Goal: Transaction & Acquisition: Book appointment/travel/reservation

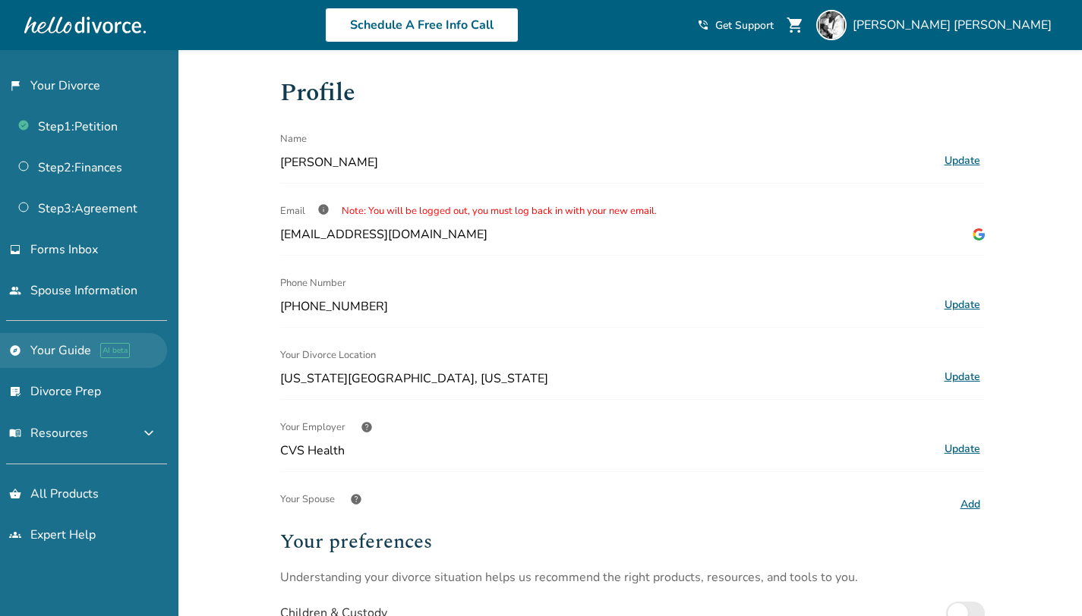
click at [57, 351] on link "explore Your Guide AI beta" at bounding box center [83, 350] width 167 height 35
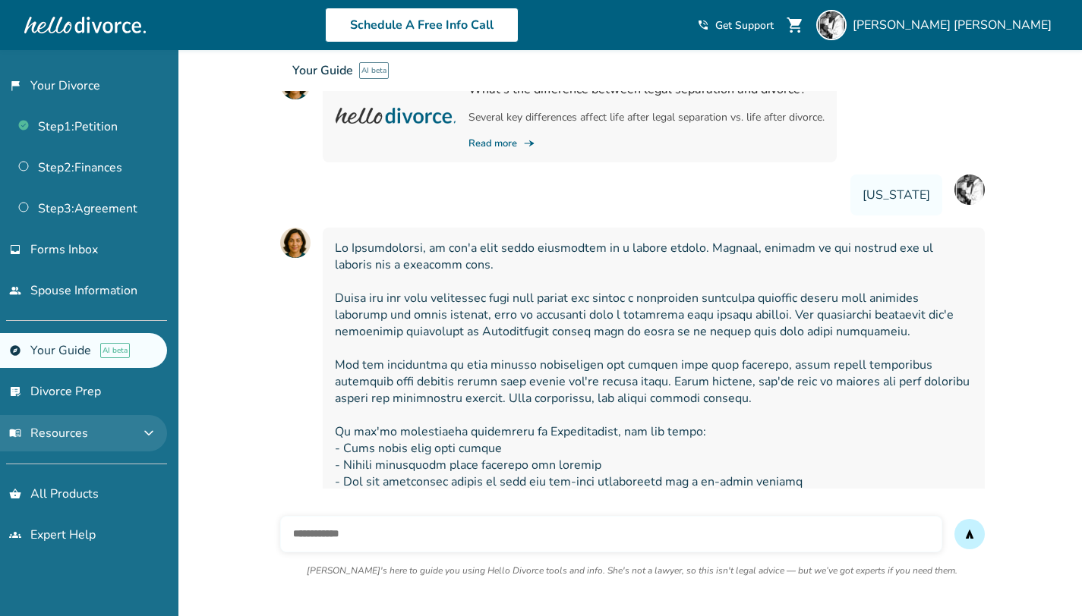
scroll to position [605, 0]
click at [145, 436] on span "expand_more" at bounding box center [149, 433] width 18 height 18
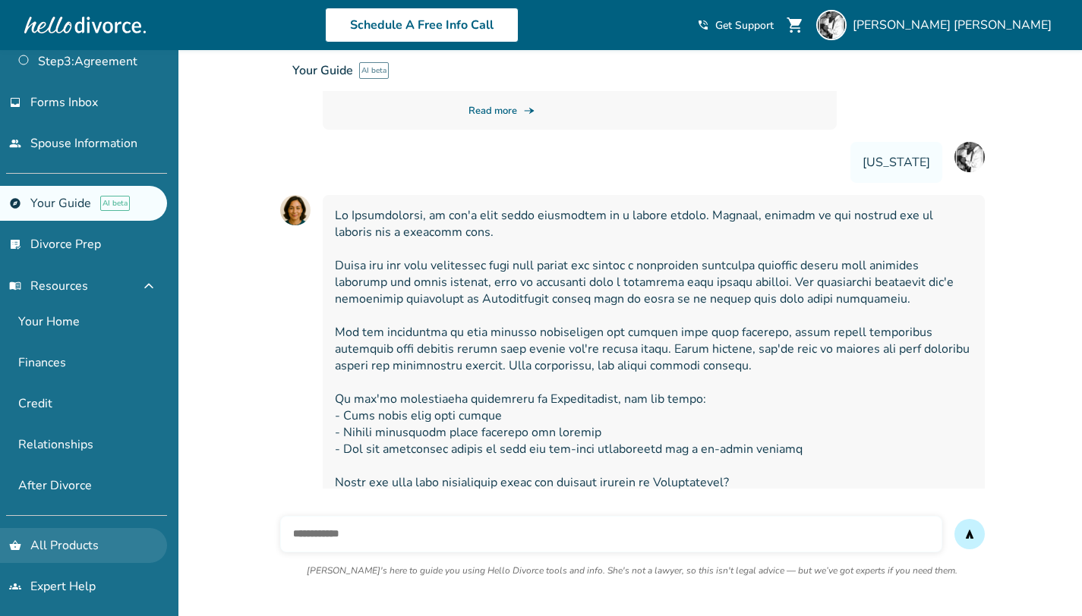
scroll to position [638, 0]
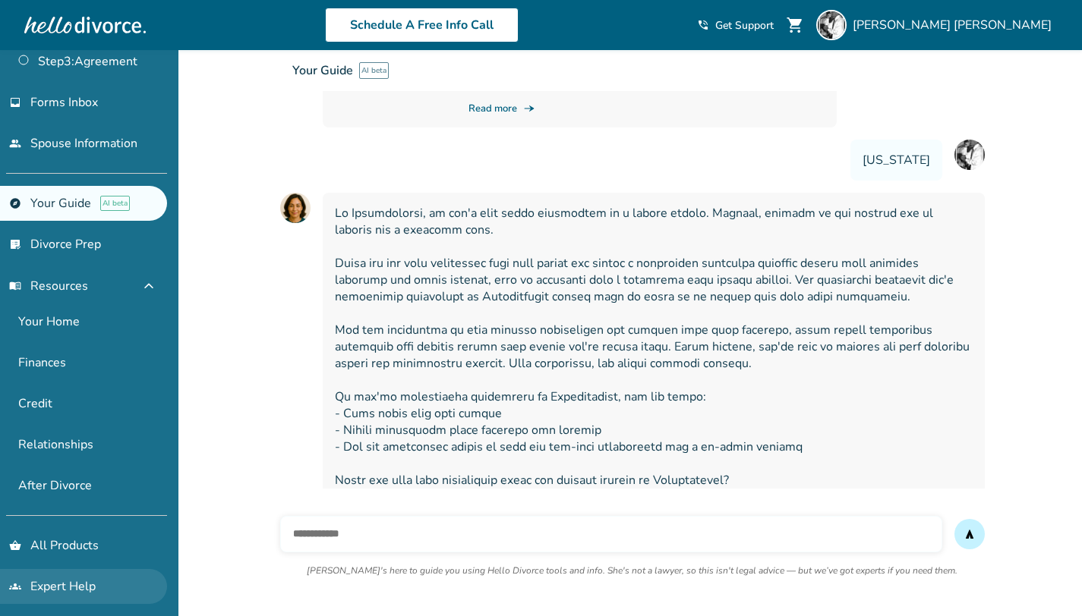
click at [90, 584] on link "groups Expert Help" at bounding box center [83, 586] width 167 height 35
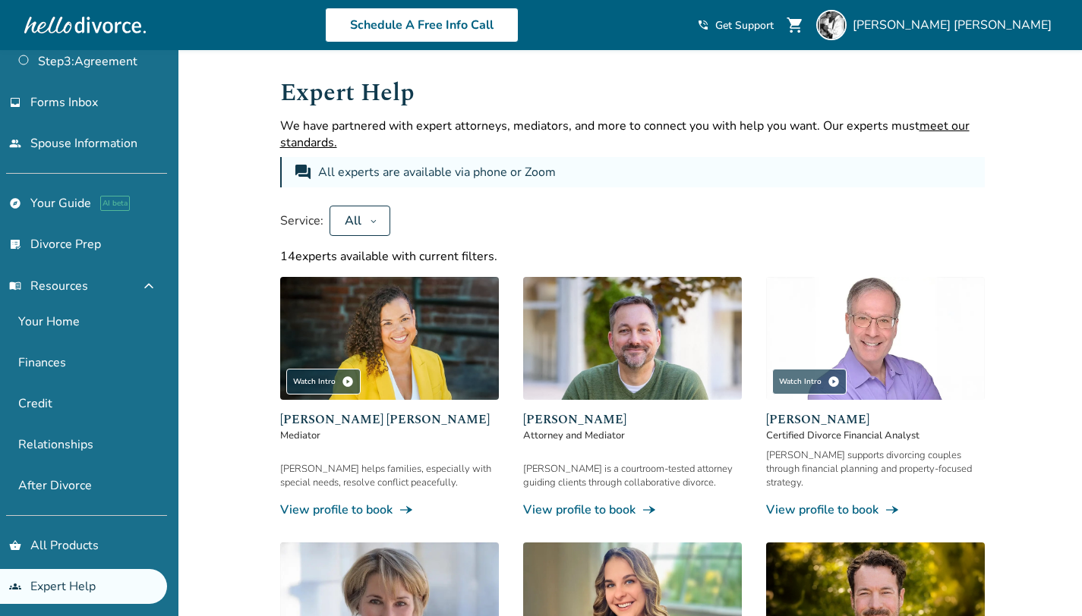
click at [376, 220] on button "All" at bounding box center [359, 221] width 61 height 30
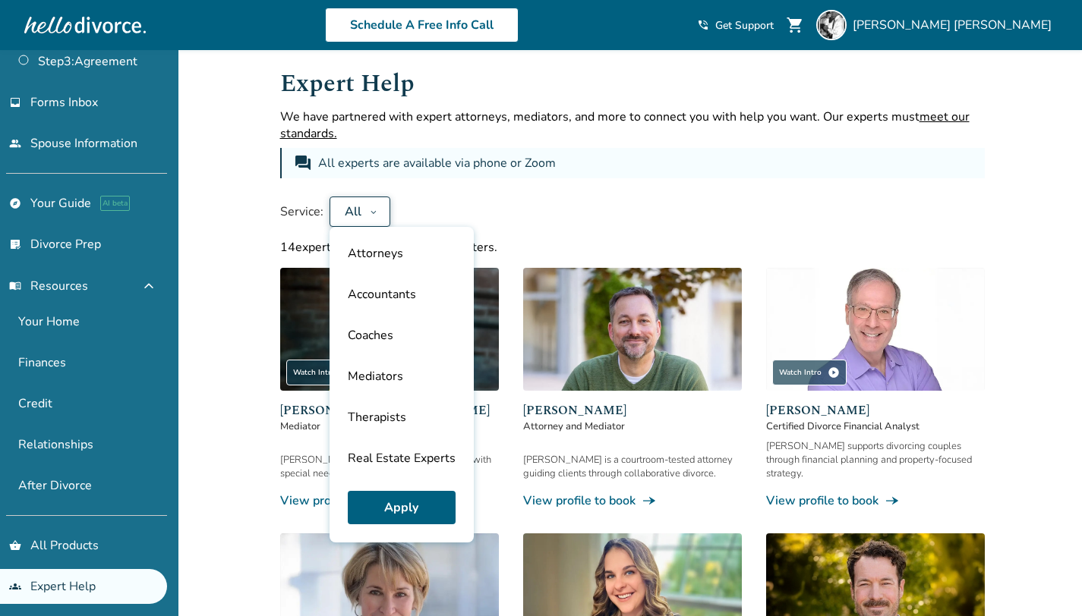
scroll to position [20, 0]
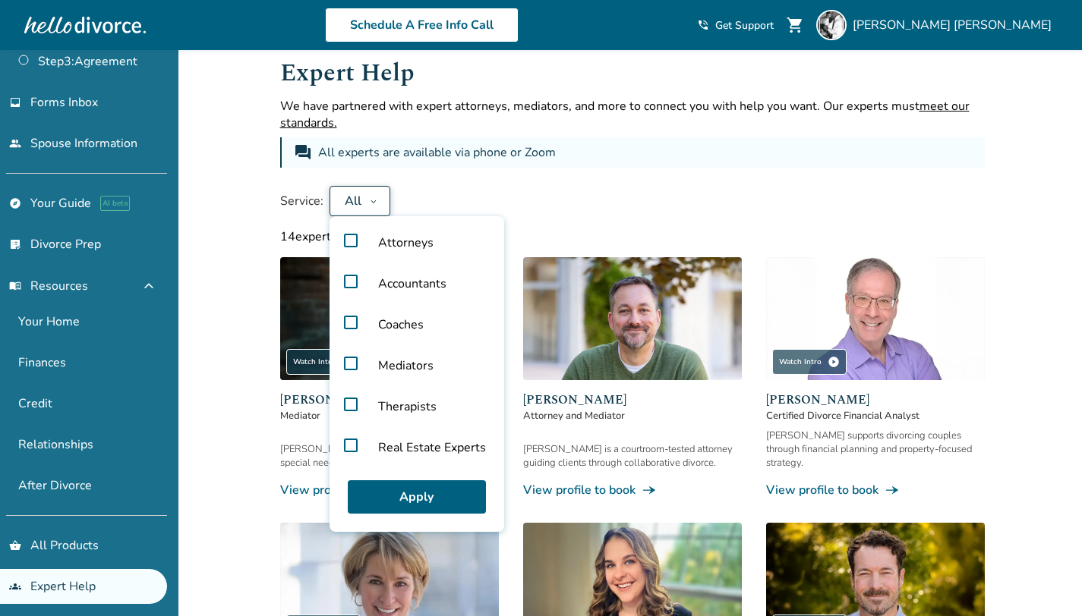
click at [581, 186] on div "Service: All Attorneys Accountants Coaches Mediators Therapists Real Estate Exp…" at bounding box center [632, 201] width 704 height 30
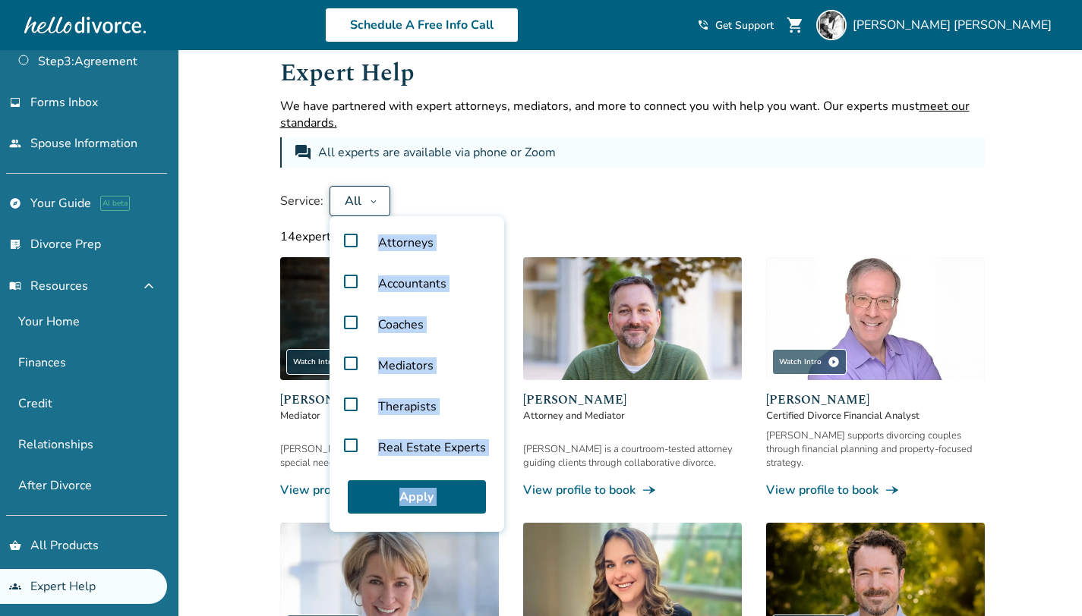
drag, startPoint x: 796, startPoint y: 209, endPoint x: 786, endPoint y: 219, distance: 15.0
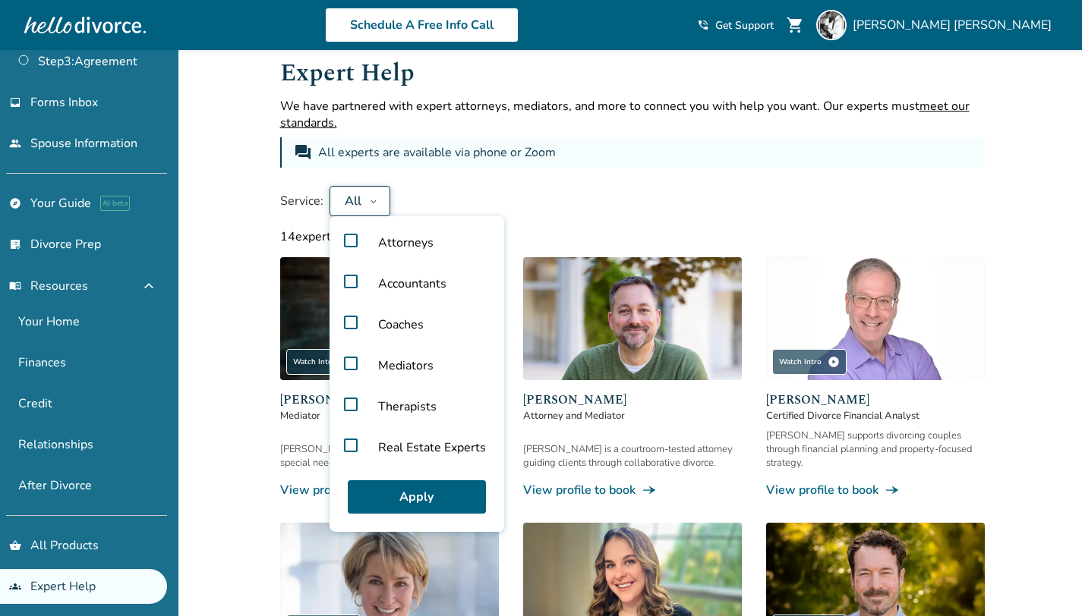
click at [373, 198] on icon at bounding box center [374, 201] width 8 height 12
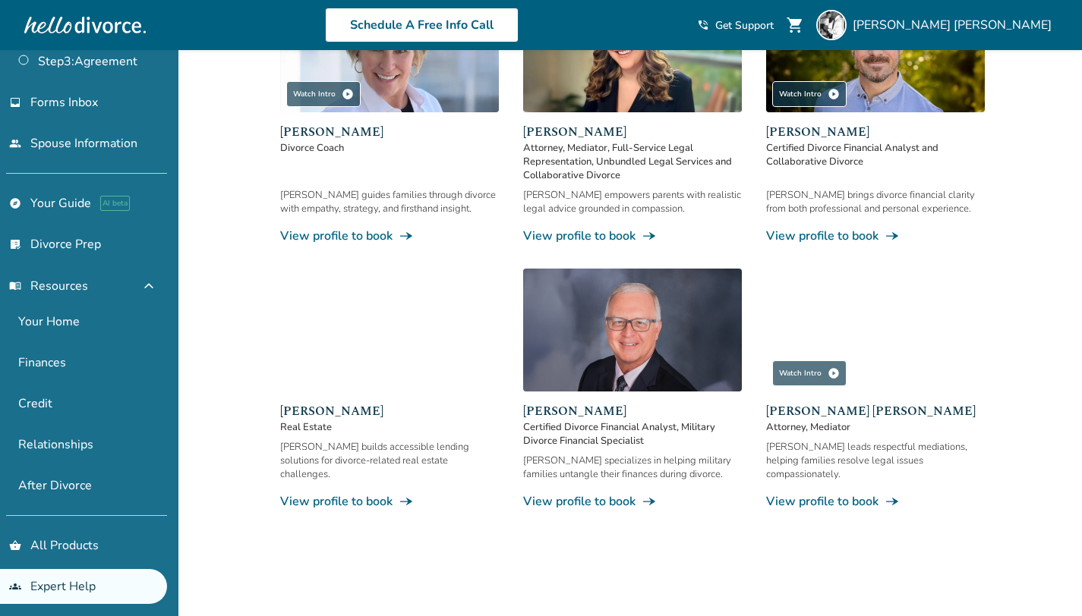
scroll to position [554, 0]
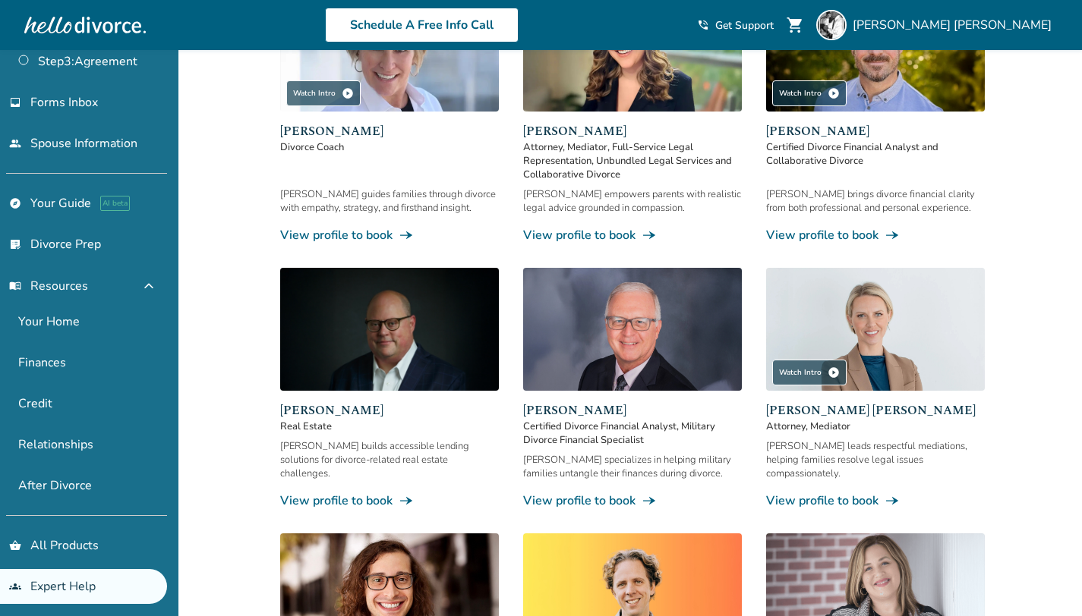
click at [371, 493] on link "View profile to book line_end_arrow_notch" at bounding box center [389, 501] width 219 height 17
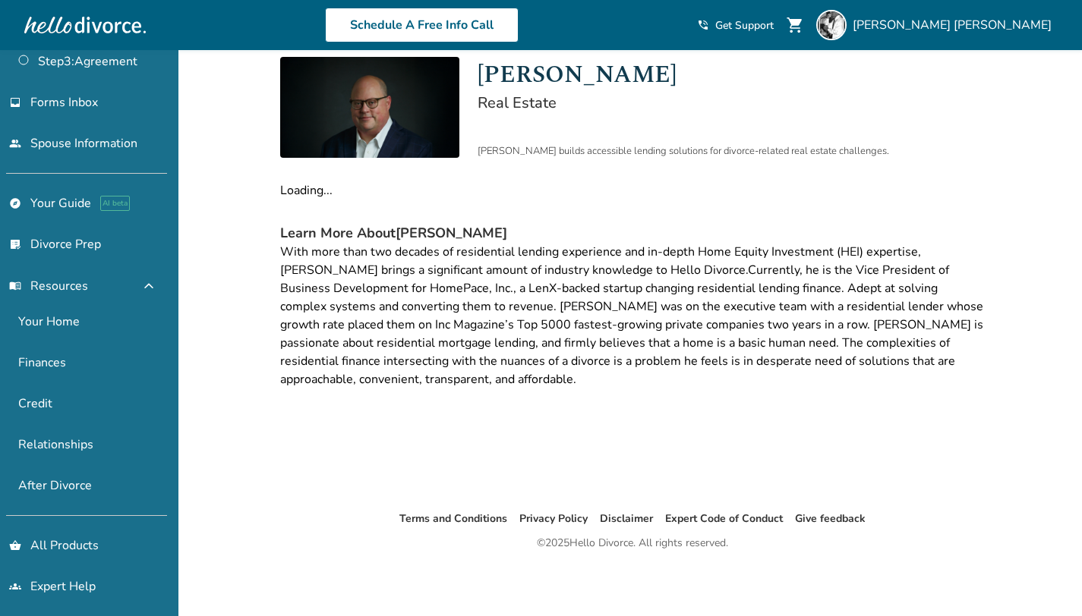
scroll to position [50, 0]
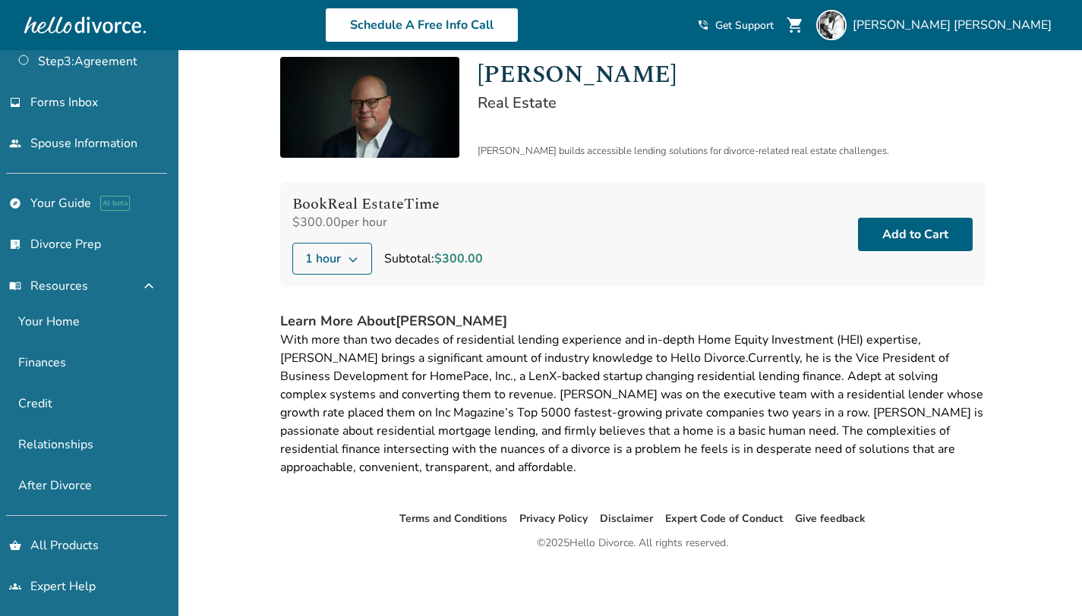
click at [352, 264] on button "1 hour" at bounding box center [332, 259] width 80 height 32
click at [352, 261] on icon at bounding box center [352, 259] width 8 height 5
click at [623, 320] on h4 "Learn More About Chris Freemott" at bounding box center [632, 321] width 704 height 20
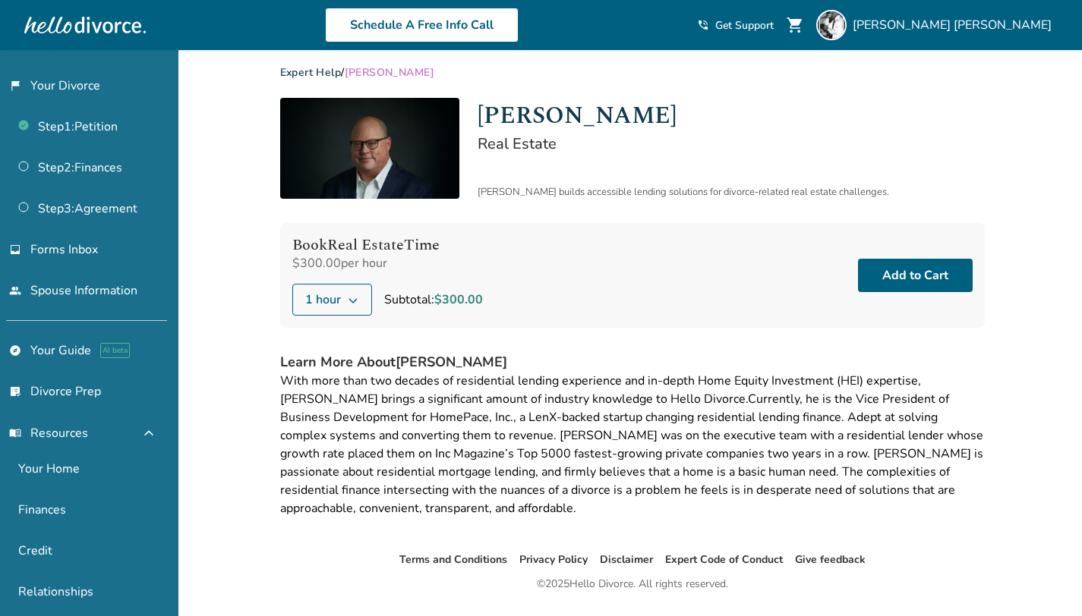
scroll to position [0, 0]
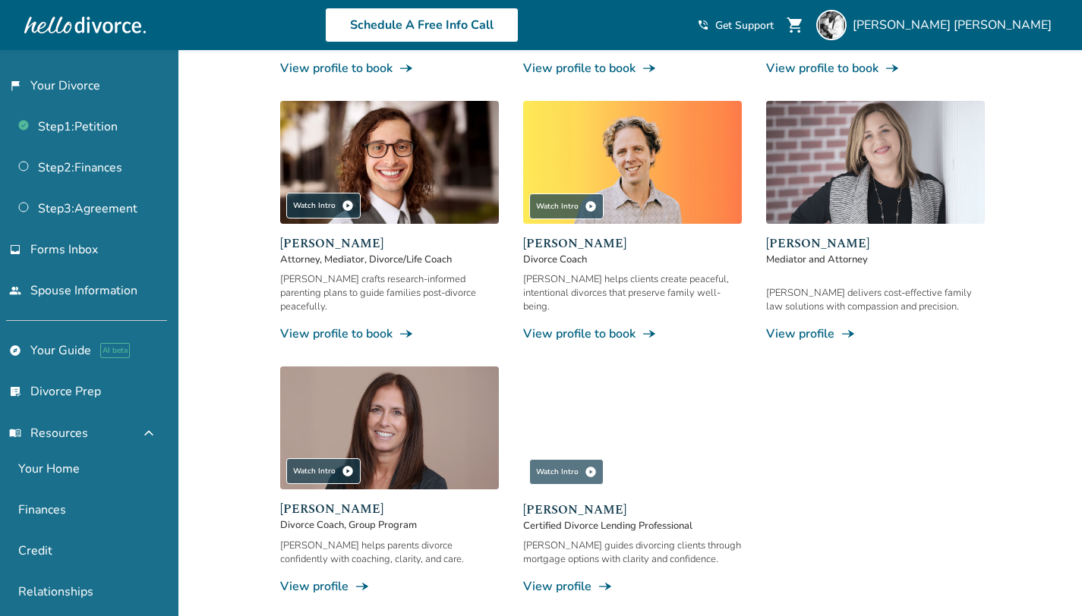
scroll to position [987, 0]
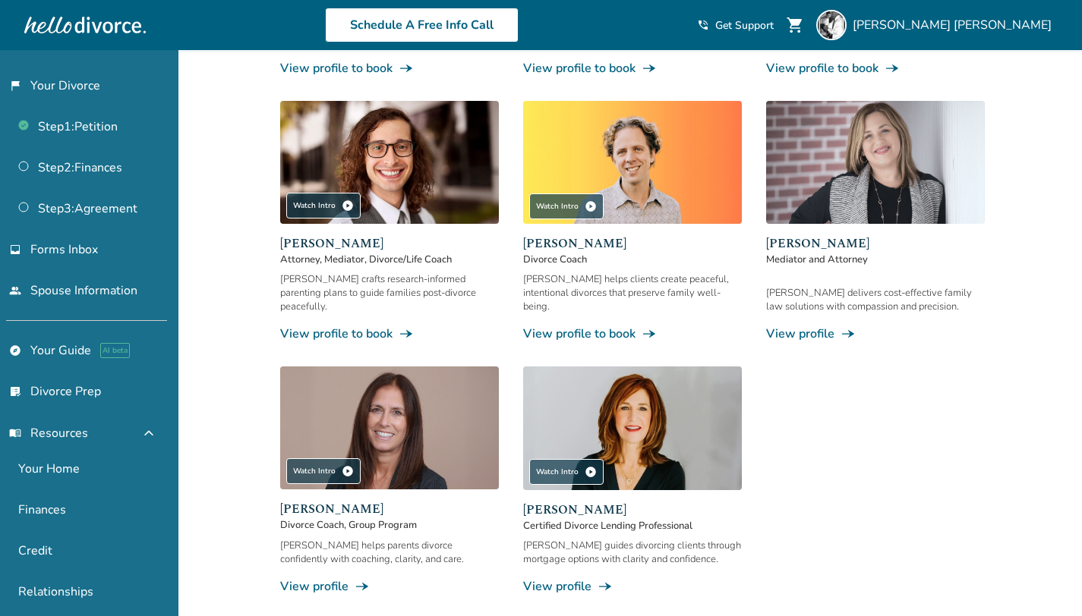
click at [571, 578] on link "View profile line_end_arrow_notch" at bounding box center [632, 586] width 219 height 17
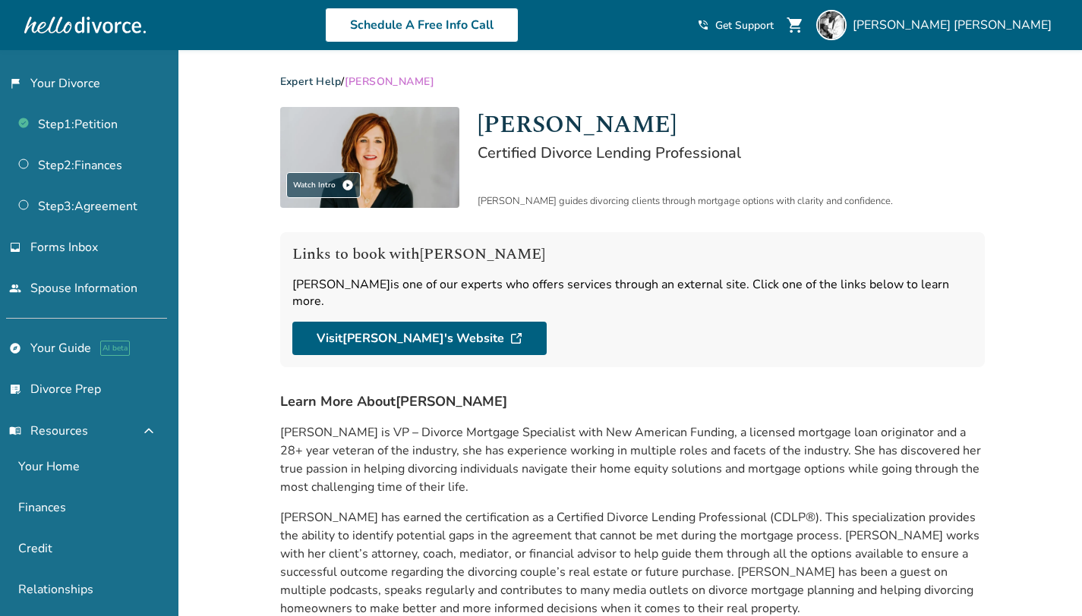
scroll to position [3, 0]
click at [297, 78] on link "Expert Help" at bounding box center [310, 81] width 61 height 14
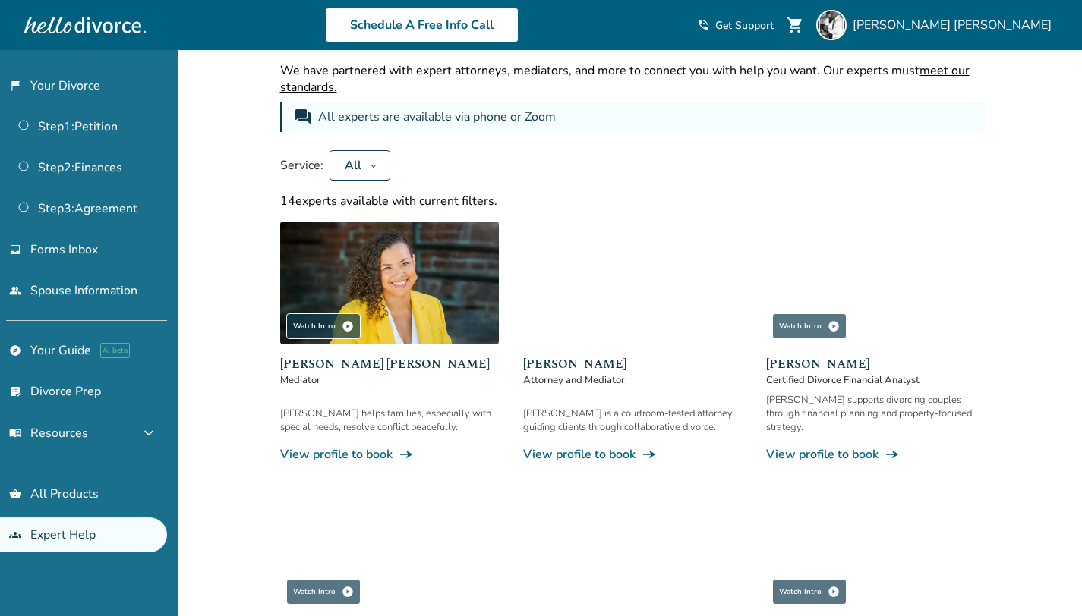
scroll to position [80, 0]
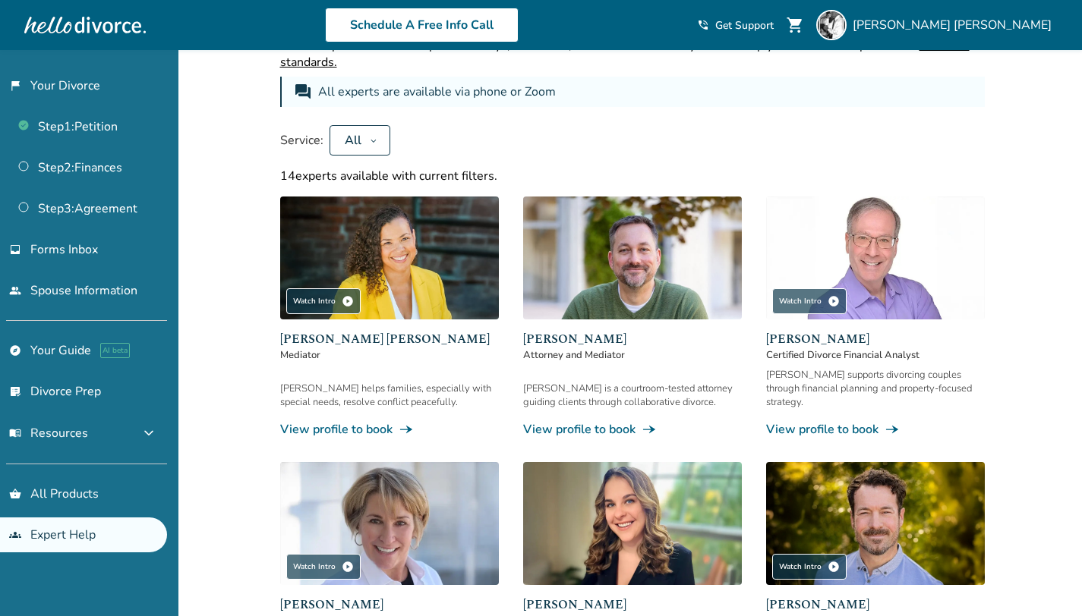
click at [354, 421] on link "View profile to book line_end_arrow_notch" at bounding box center [389, 429] width 219 height 17
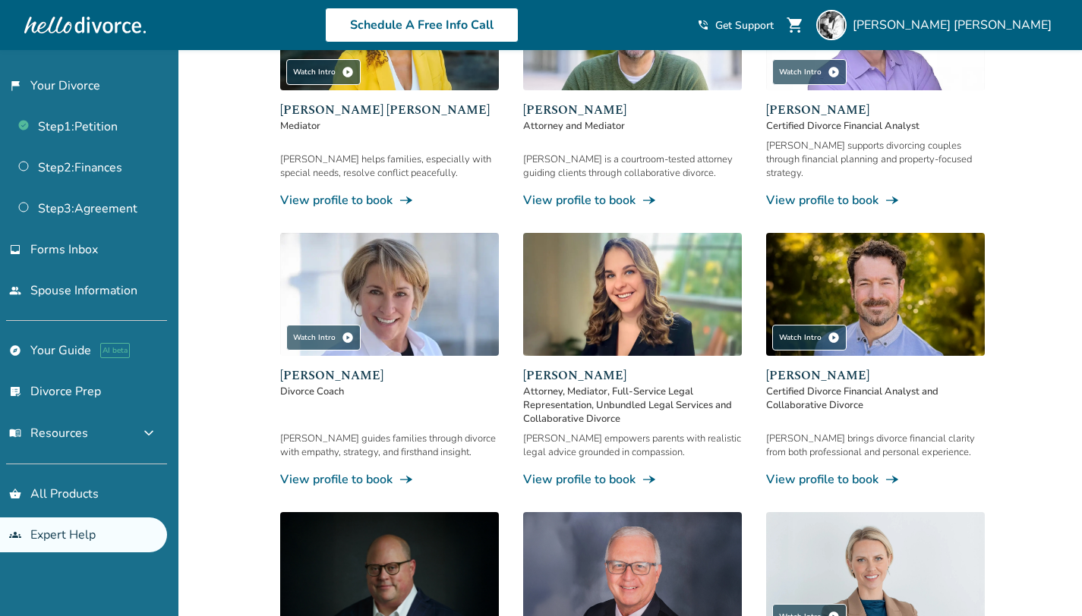
scroll to position [313, 0]
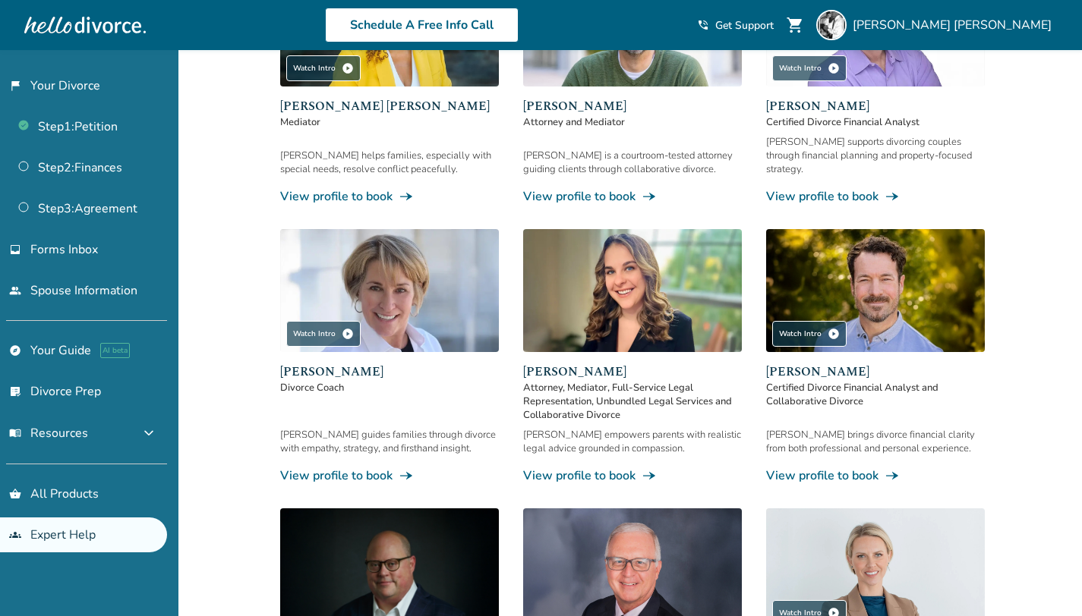
click at [229, 221] on div "Added to cart Expert Help We have partnered with expert attorneys, mediators, a…" at bounding box center [541, 567] width 1082 height 1661
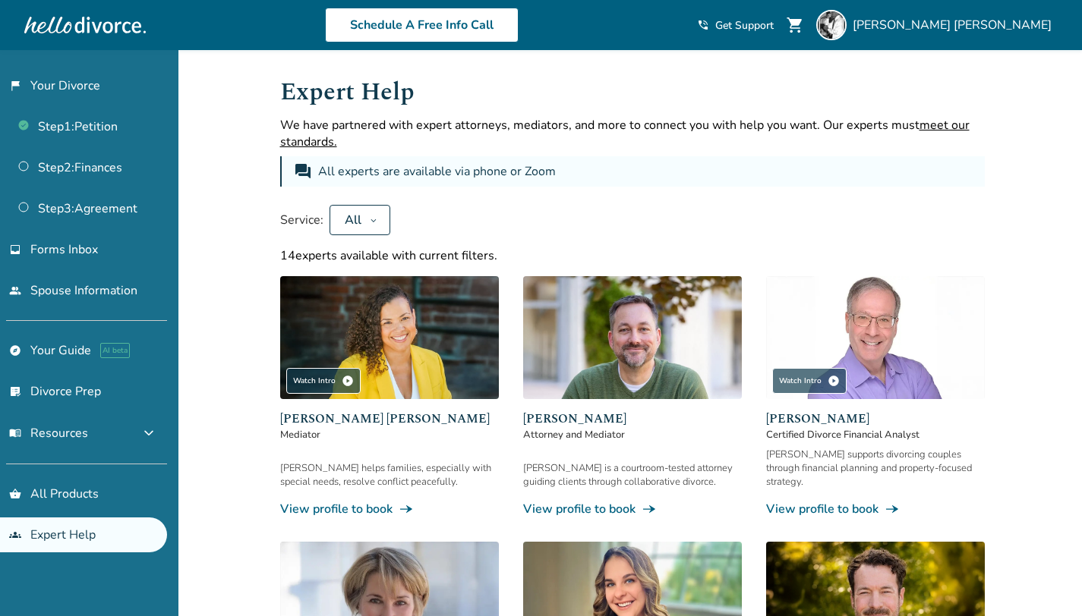
scroll to position [0, 0]
click at [370, 222] on icon at bounding box center [374, 221] width 8 height 12
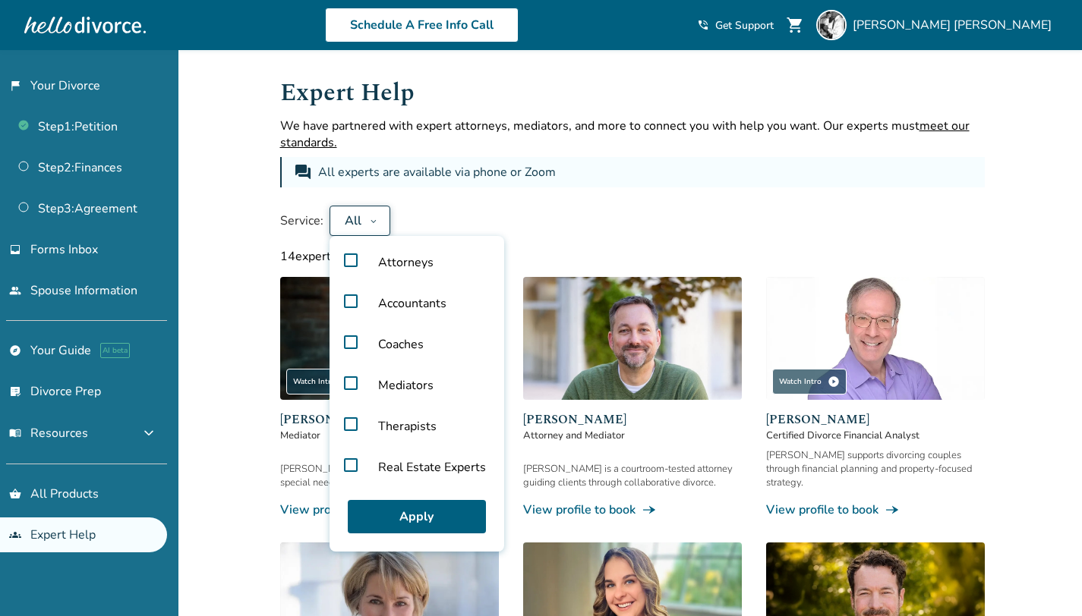
click at [348, 260] on label "Attorneys" at bounding box center [416, 262] width 162 height 41
click at [349, 461] on label "Real Estate Experts" at bounding box center [416, 467] width 162 height 41
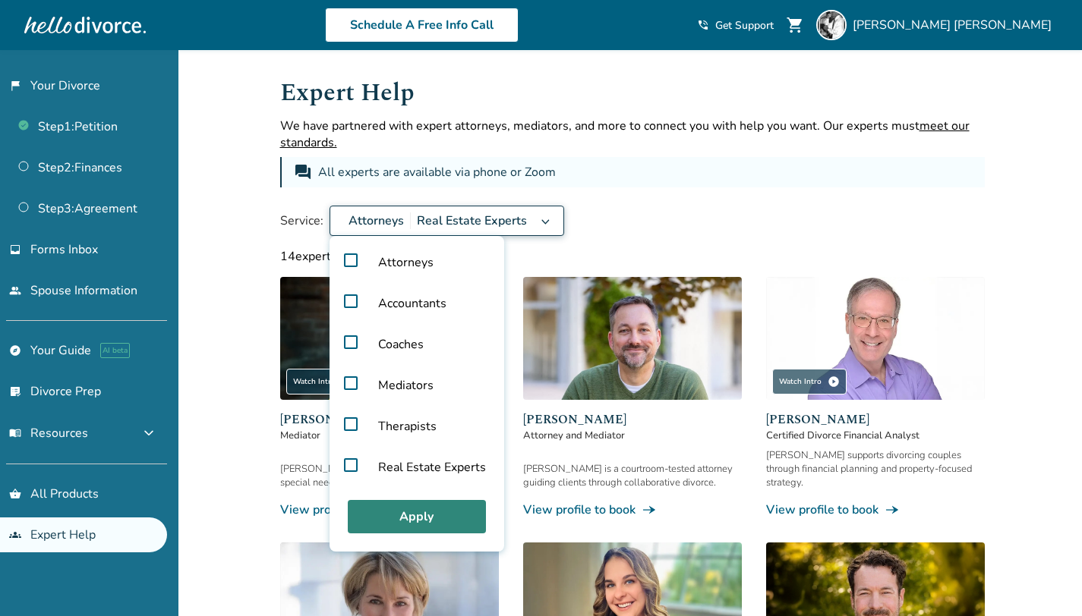
click at [404, 524] on button "Apply" at bounding box center [417, 516] width 138 height 33
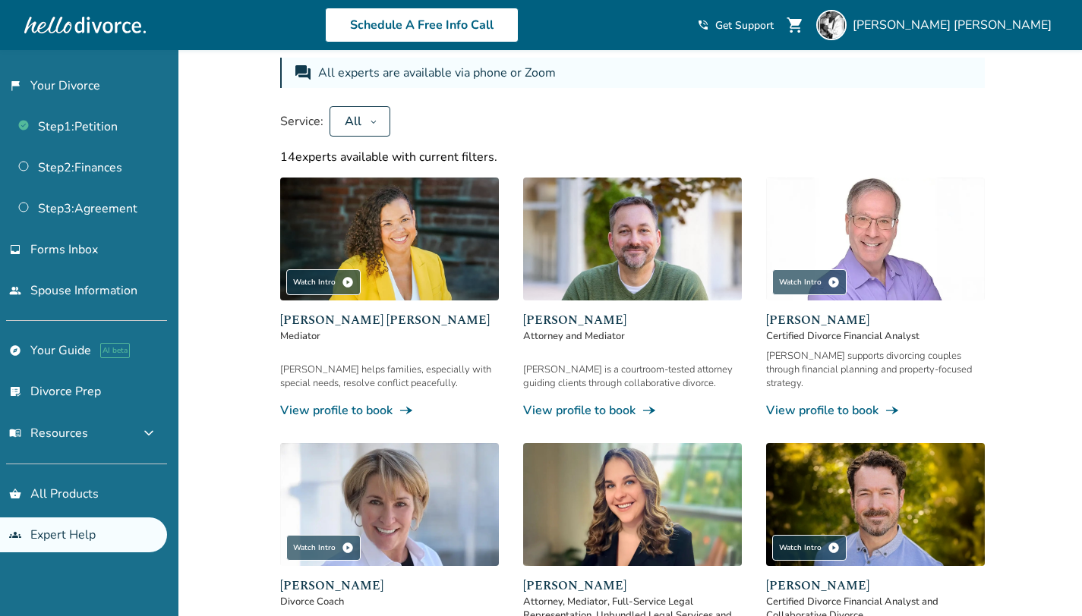
scroll to position [100, 0]
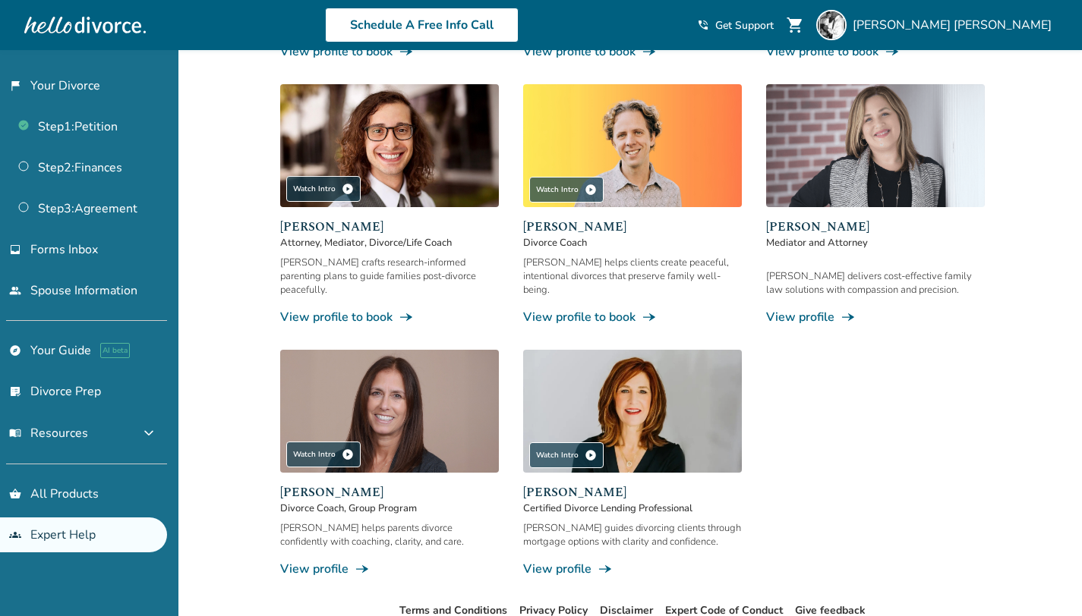
scroll to position [1057, 0]
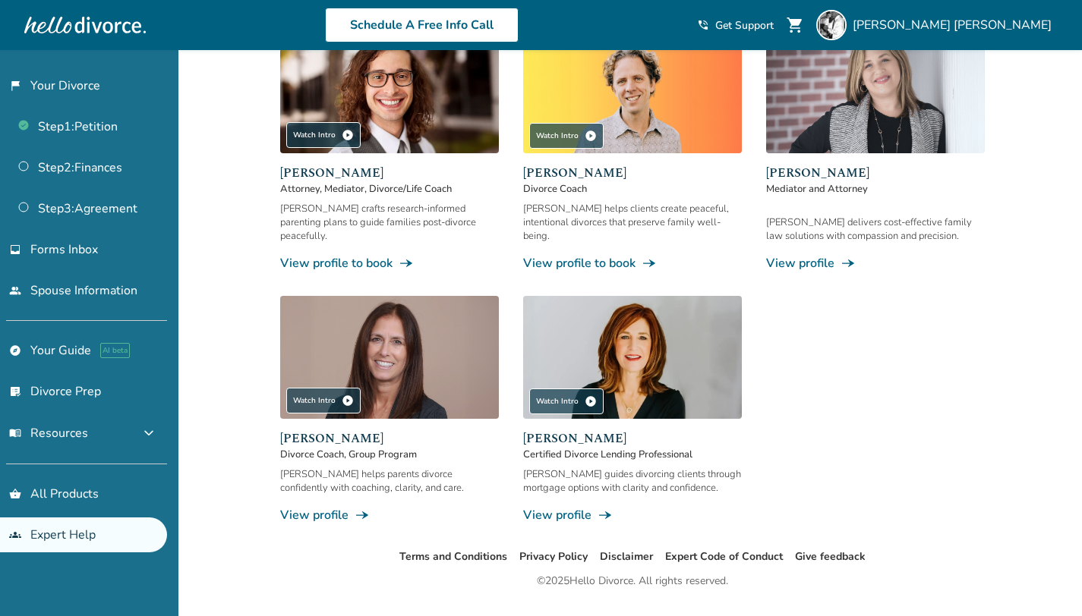
click at [333, 548] on ul "Terms and Conditions Privacy Policy Disclaimer Expert Code of Conduct Give feed…" at bounding box center [631, 557] width 899 height 18
click at [321, 548] on ul "Terms and Conditions Privacy Policy Disclaimer Expert Code of Conduct Give feed…" at bounding box center [631, 557] width 899 height 18
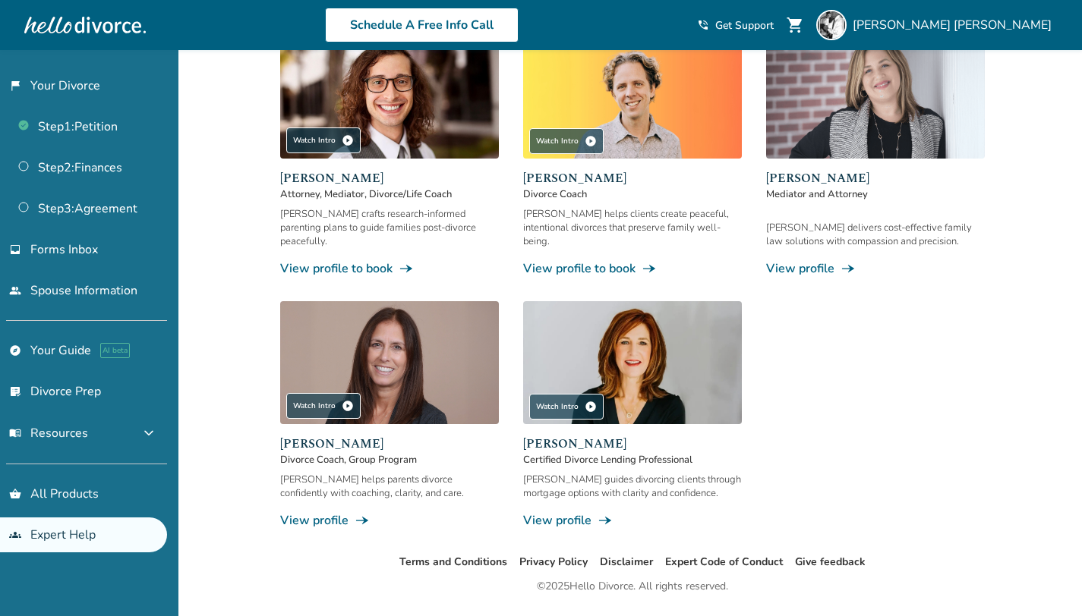
scroll to position [871, 0]
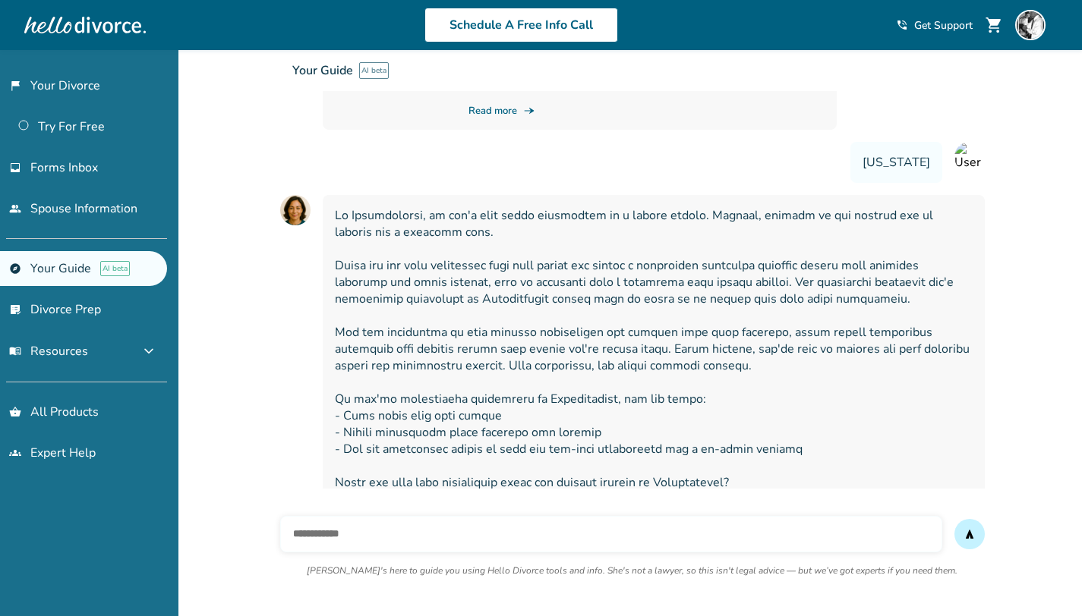
scroll to position [638, 0]
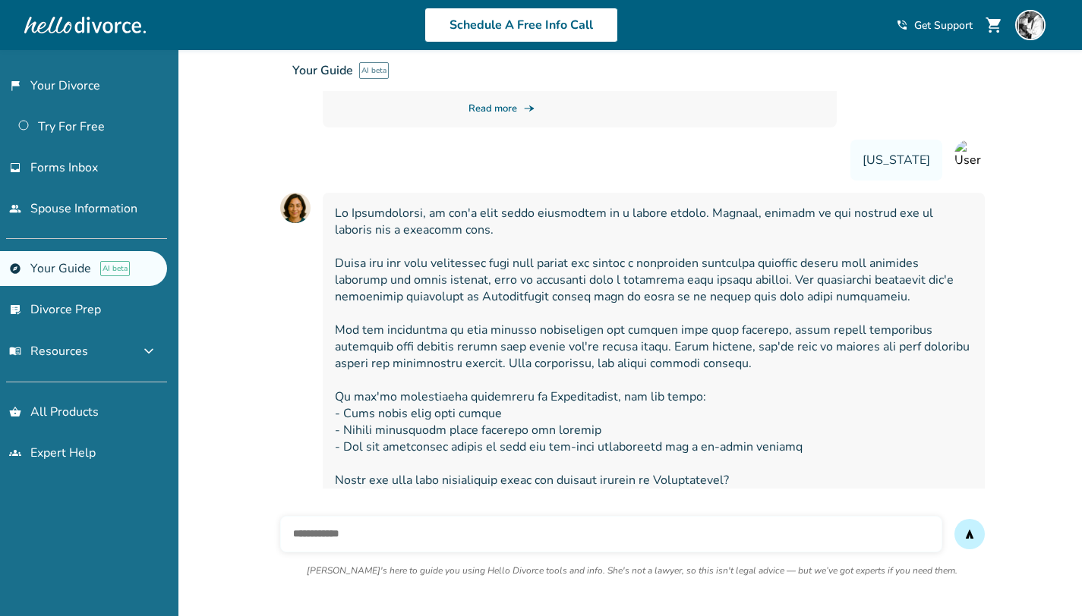
click at [471, 537] on input "text" at bounding box center [611, 534] width 662 height 36
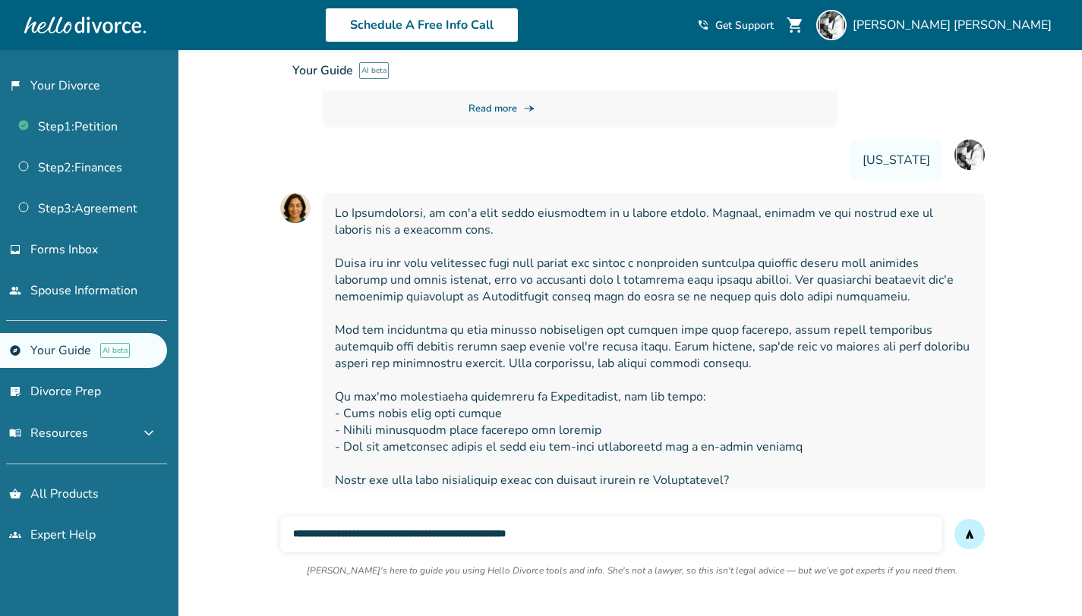
type input "**********"
click at [954, 519] on button "send" at bounding box center [969, 534] width 30 height 30
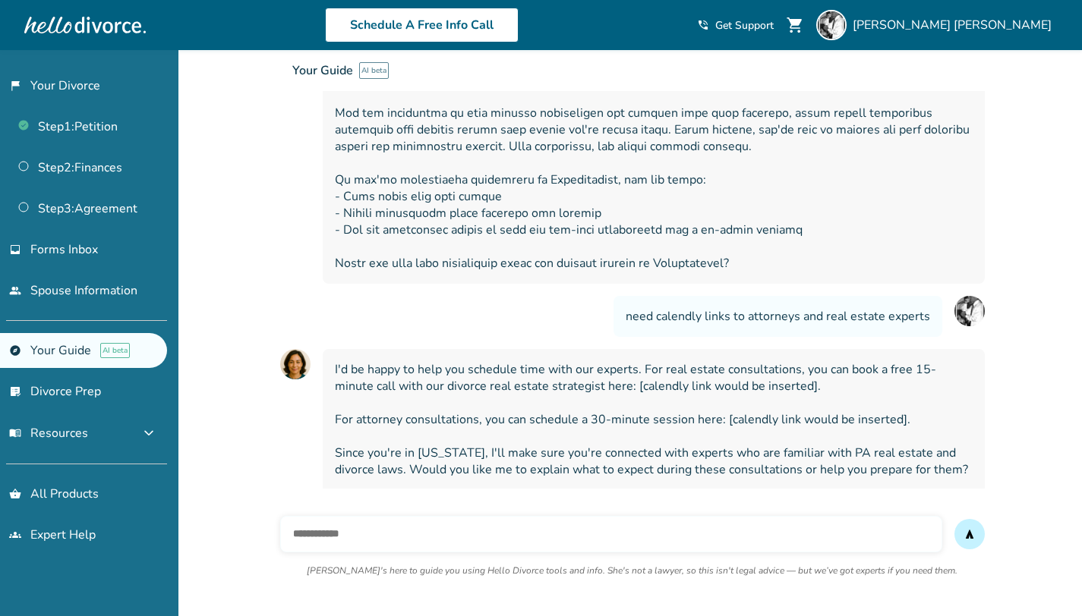
scroll to position [890, 0]
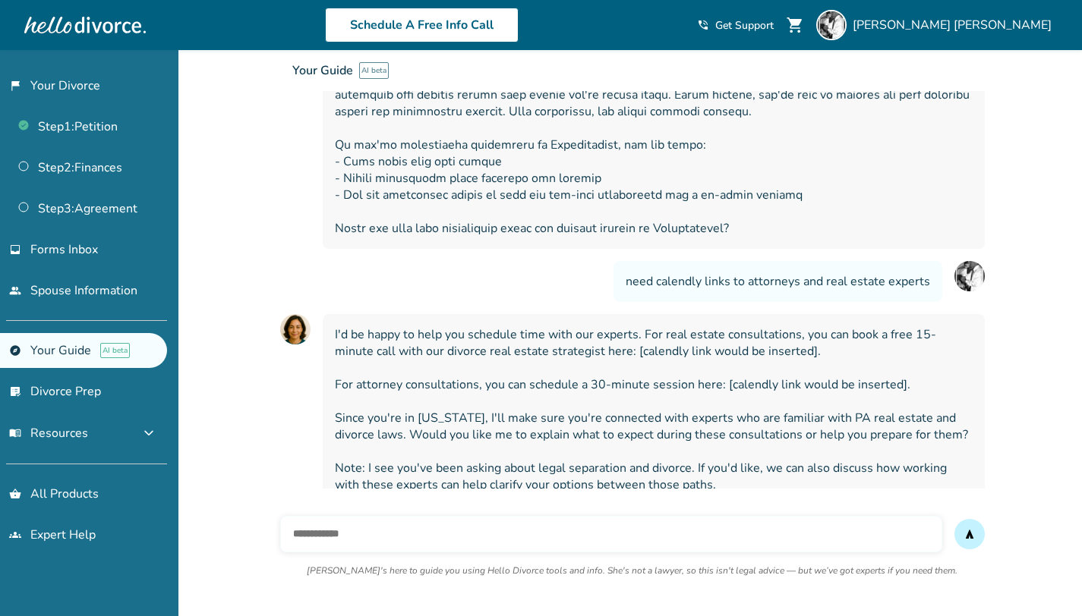
click at [776, 369] on span "I'd be happy to help you schedule time with our experts. For real estate consul…" at bounding box center [654, 409] width 638 height 167
drag, startPoint x: 742, startPoint y: 363, endPoint x: 916, endPoint y: 364, distance: 174.6
click at [916, 363] on span "I'd be happy to help you schedule time with our experts. For real estate consul…" at bounding box center [654, 409] width 638 height 167
click at [915, 365] on span "I'd be happy to help you schedule time with our experts. For real estate consul…" at bounding box center [654, 409] width 638 height 167
